Goal: Obtain resource: Obtain resource

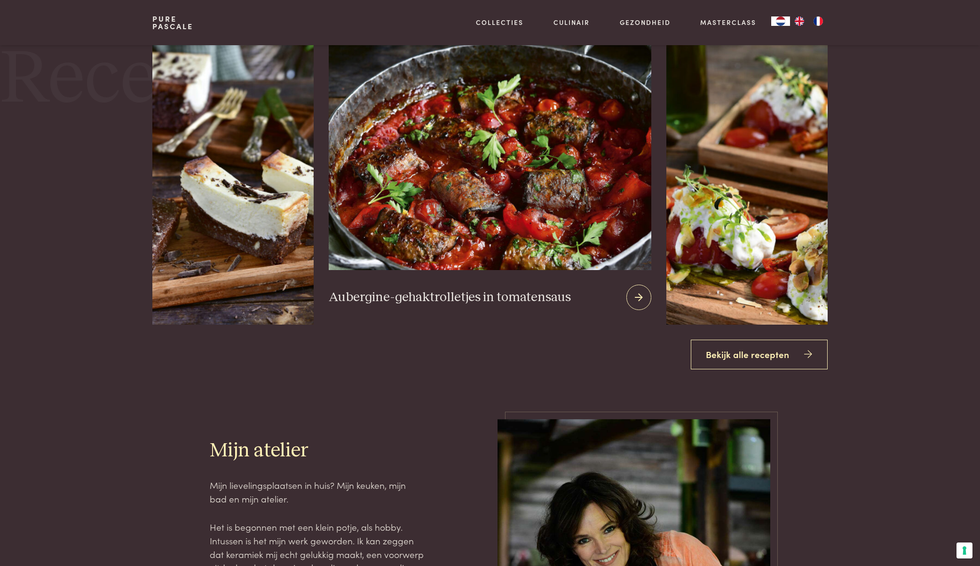
scroll to position [1411, 0]
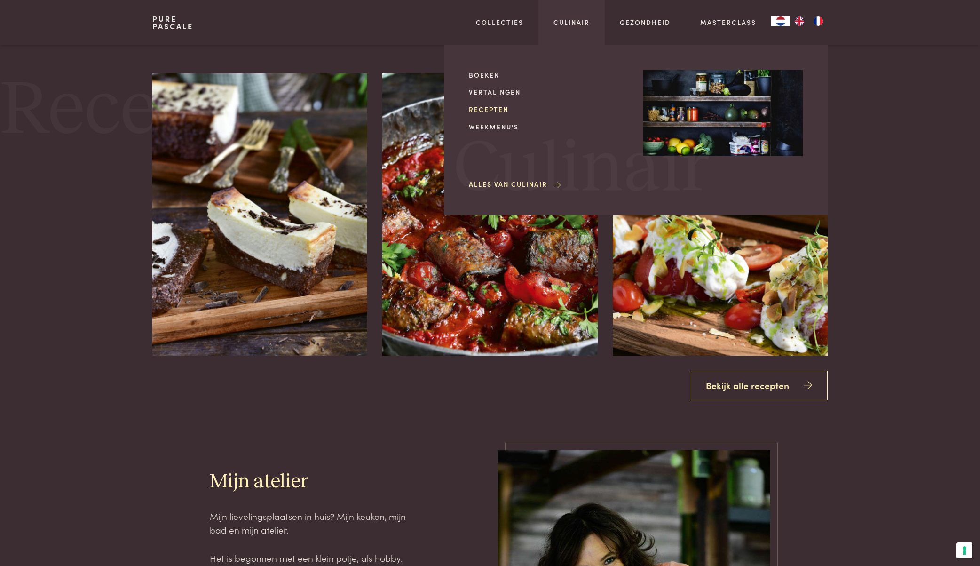
click at [499, 114] on link "Recepten" at bounding box center [548, 109] width 159 height 10
click at [499, 112] on link "Recepten" at bounding box center [548, 109] width 159 height 10
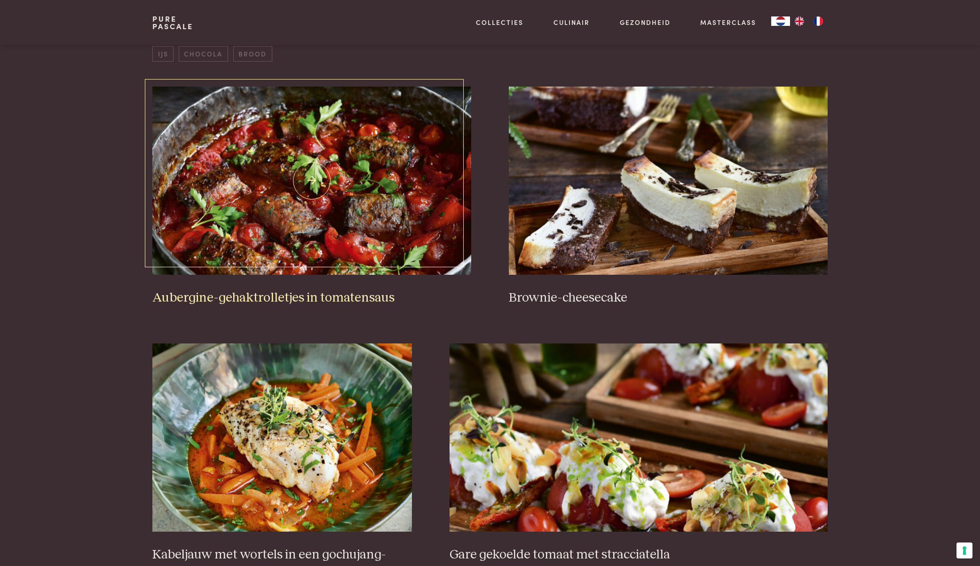
scroll to position [522, 0]
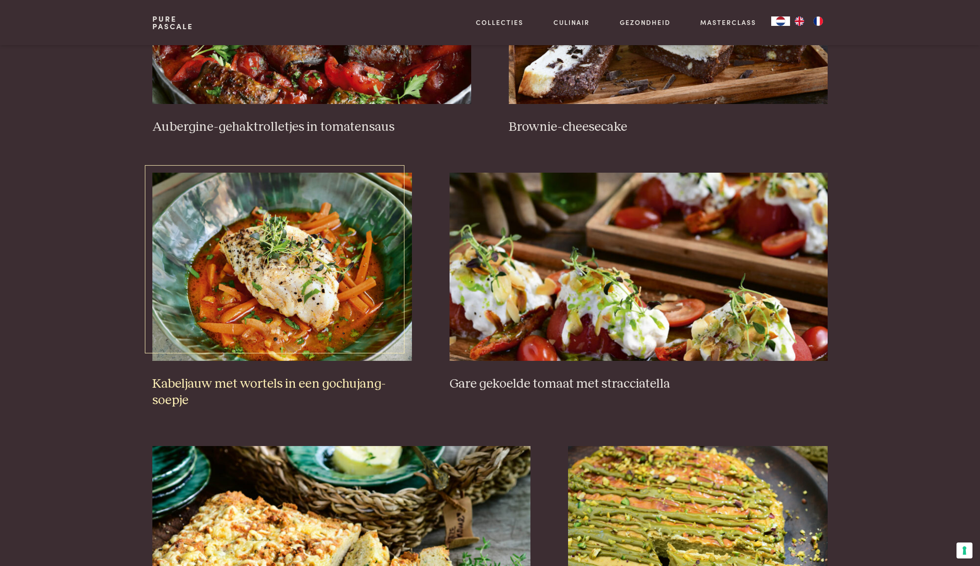
click at [362, 226] on img at bounding box center [282, 267] width 260 height 188
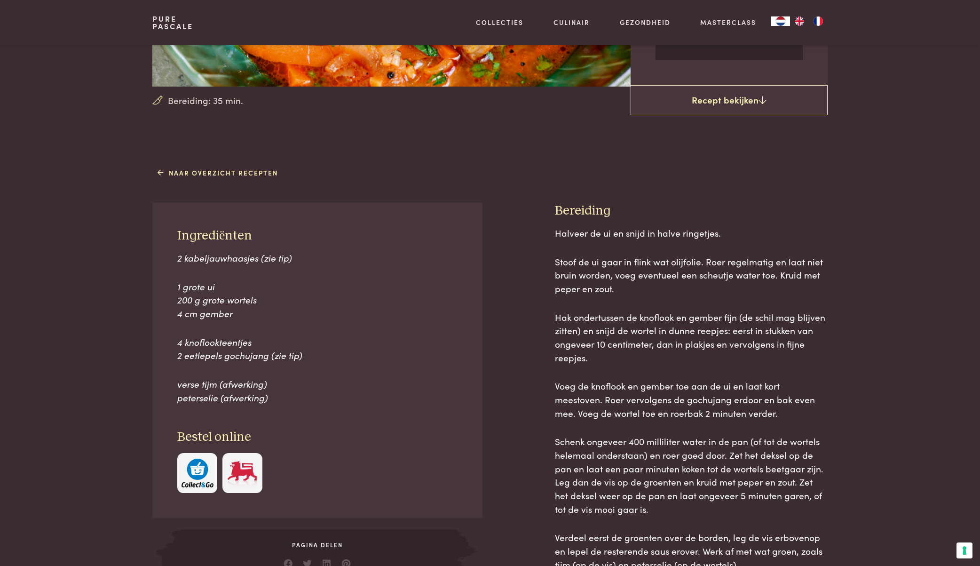
scroll to position [364, 0]
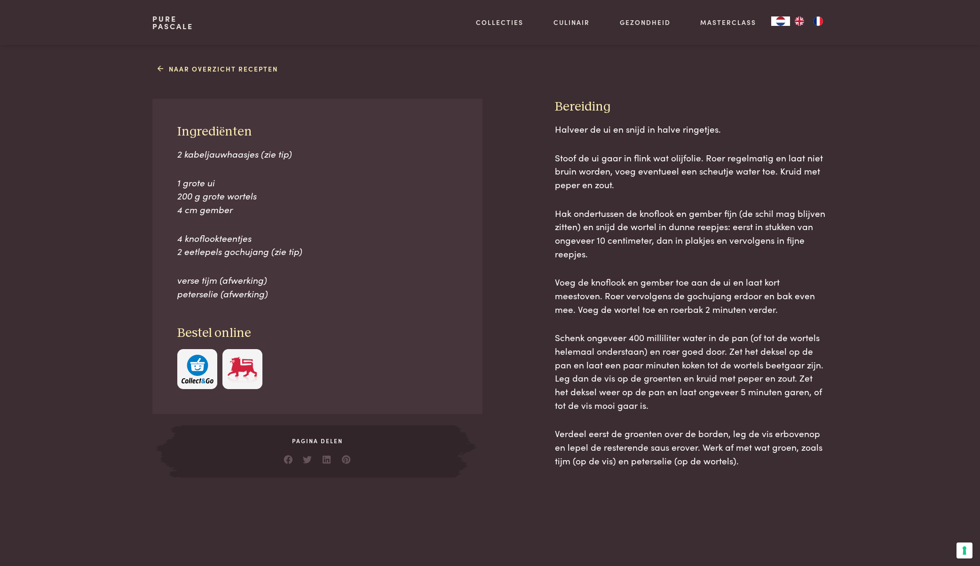
drag, startPoint x: 180, startPoint y: 132, endPoint x: 274, endPoint y: 293, distance: 187.1
click at [273, 295] on div "Ingrediënten 2 kabeljauwhaasjes (zie tip) 1 grote ui 200 g grote wortels 4 cm g…" at bounding box center [317, 256] width 330 height 315
copy div "ngrediënten 2 kabeljauwhaasjes (zie tip) 1 grote ui 200 g grote wortels 4 cm ge…"
drag, startPoint x: 559, startPoint y: 105, endPoint x: 758, endPoint y: 470, distance: 415.7
click at [758, 470] on div "Bereiding Halveer de ui en snijd in halve ringetjes. Stoof de ui gaar in flink …" at bounding box center [691, 288] width 273 height 378
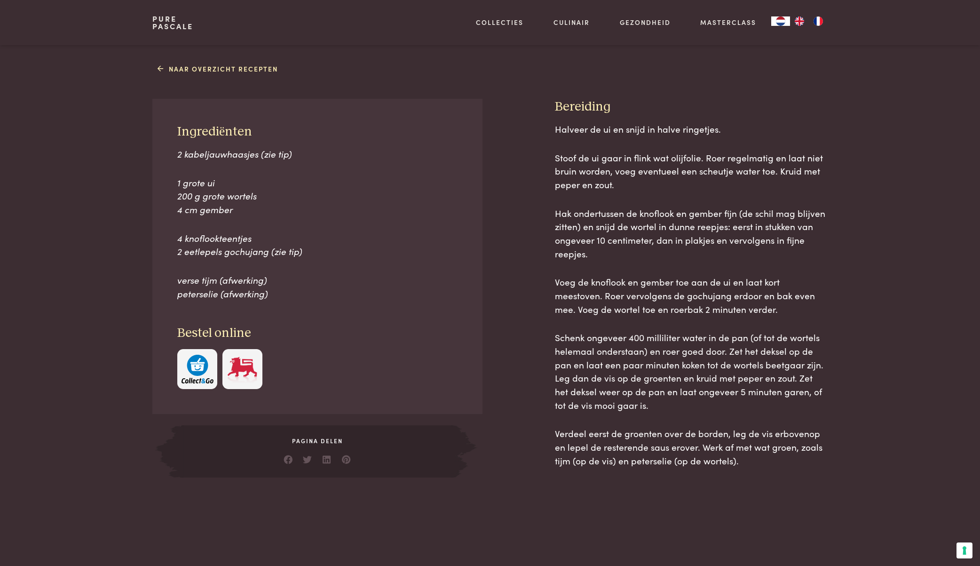
copy div "loremips Dolorsi am co ad elits do eiusm temporinc. Utlab et do magn al enima m…"
